Goal: Navigation & Orientation: Find specific page/section

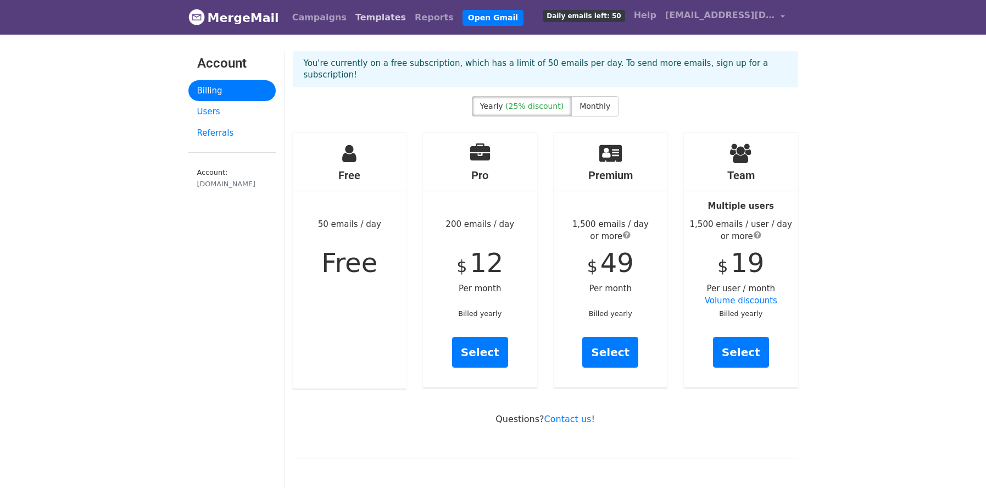
click at [357, 24] on link "Templates" at bounding box center [380, 18] width 59 height 22
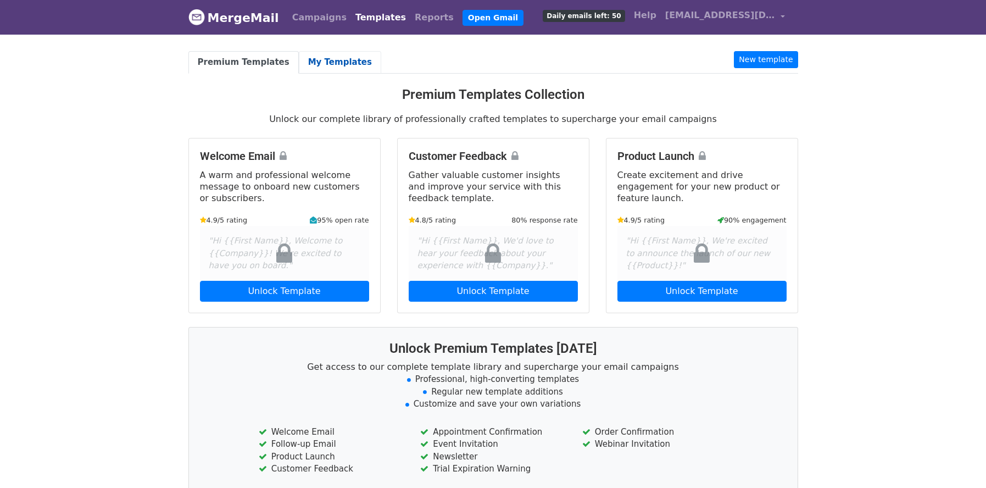
click at [335, 65] on link "My Templates" at bounding box center [340, 62] width 82 height 23
